Goal: Book appointment/travel/reservation

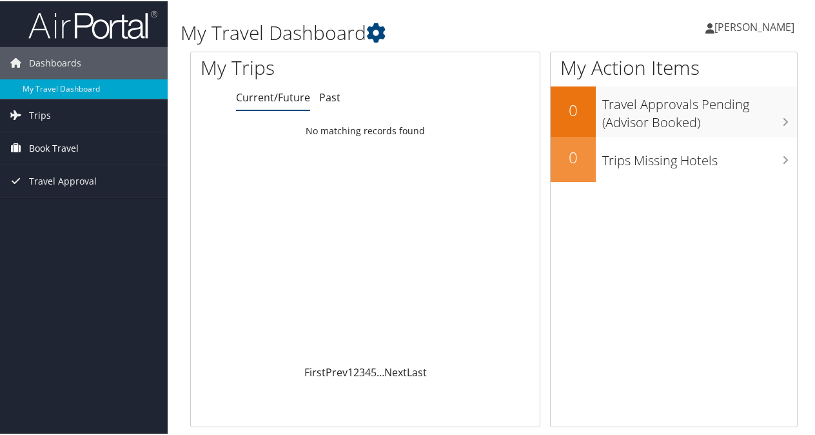
click at [61, 146] on span "Book Travel" at bounding box center [54, 147] width 50 height 32
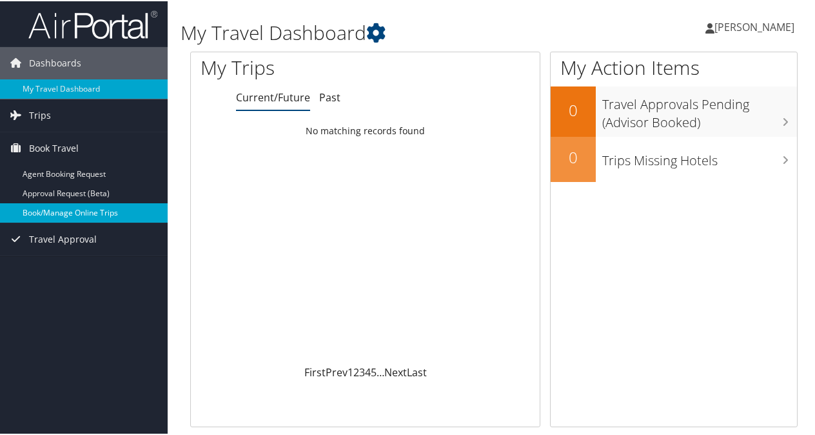
click at [46, 213] on link "Book/Manage Online Trips" at bounding box center [84, 211] width 168 height 19
